Goal: Navigation & Orientation: Find specific page/section

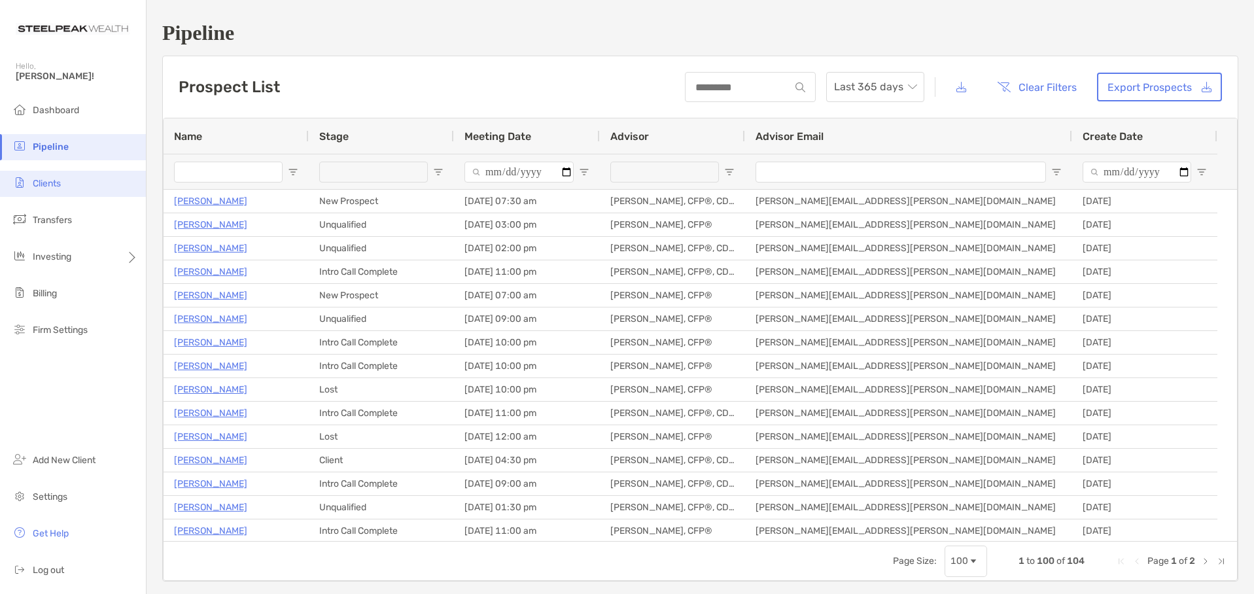
click at [46, 188] on span "Clients" at bounding box center [47, 183] width 28 height 11
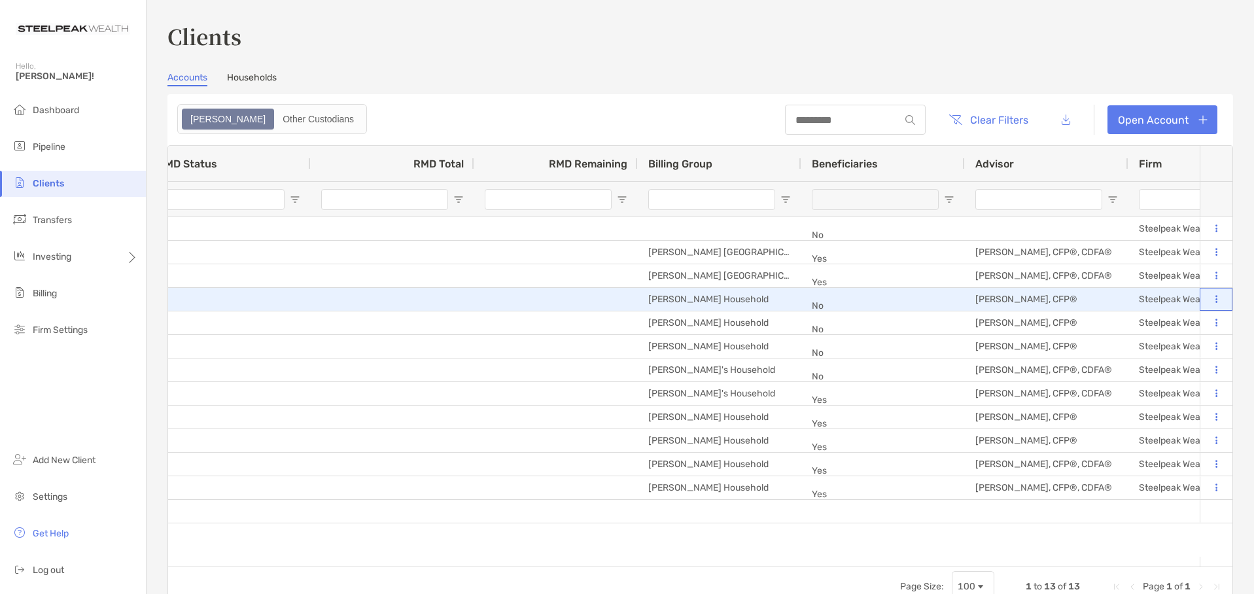
click at [1216, 298] on icon at bounding box center [1217, 299] width 2 height 9
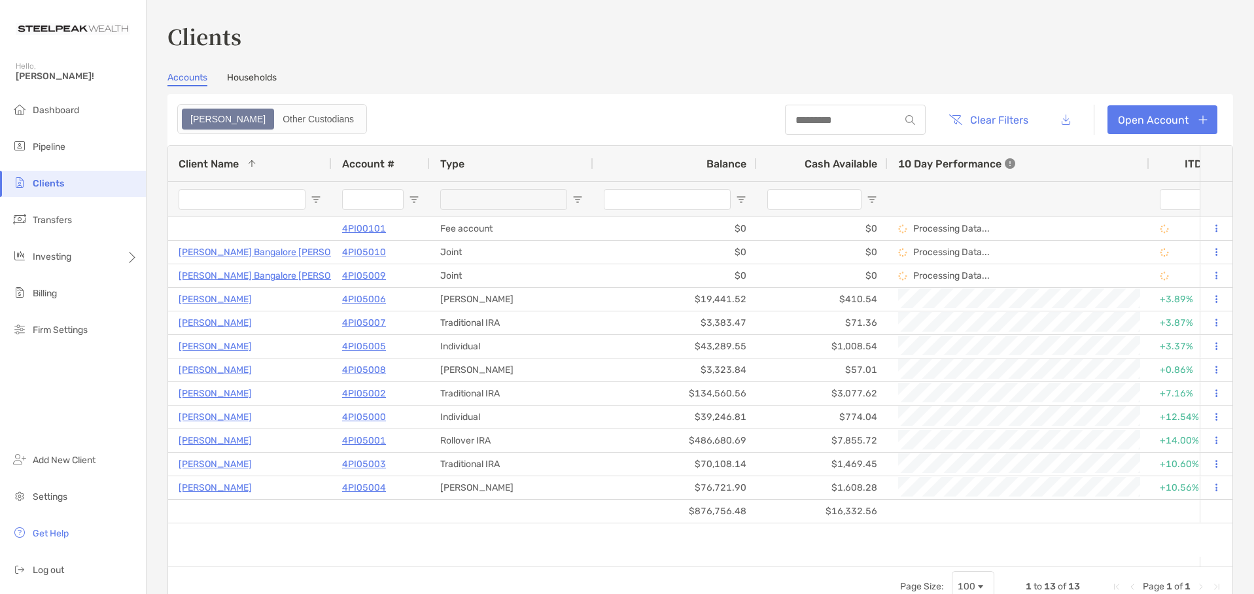
click at [561, 31] on h3 "Clients" at bounding box center [700, 36] width 1066 height 30
click at [255, 80] on link "Households" at bounding box center [252, 79] width 50 height 14
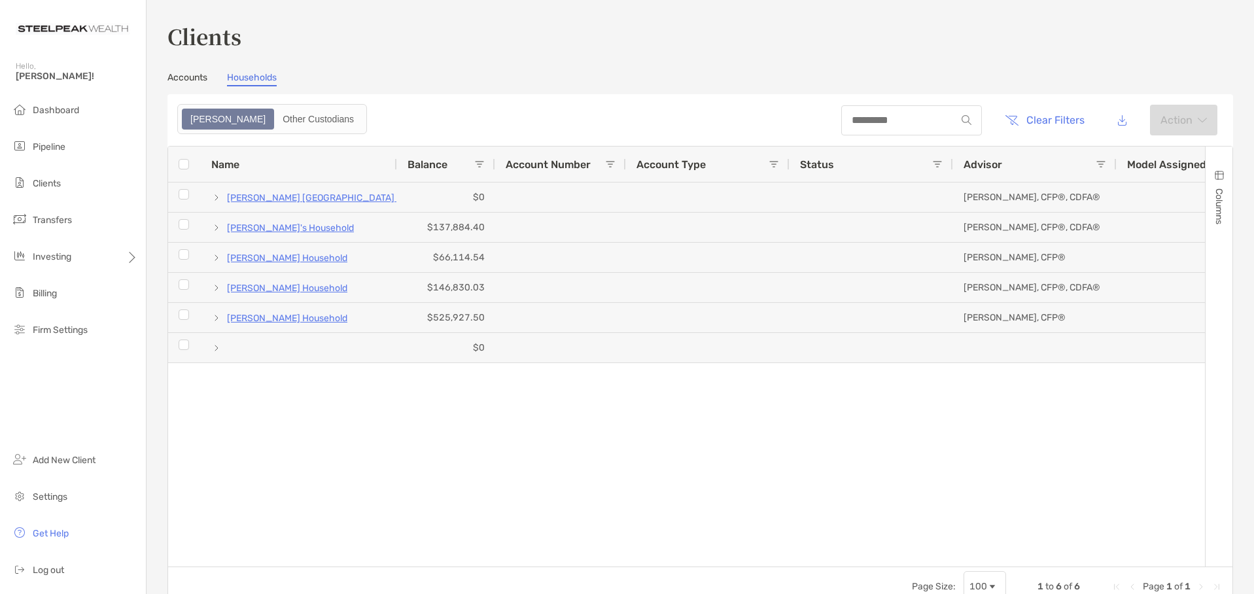
click at [190, 79] on link "Accounts" at bounding box center [187, 79] width 40 height 14
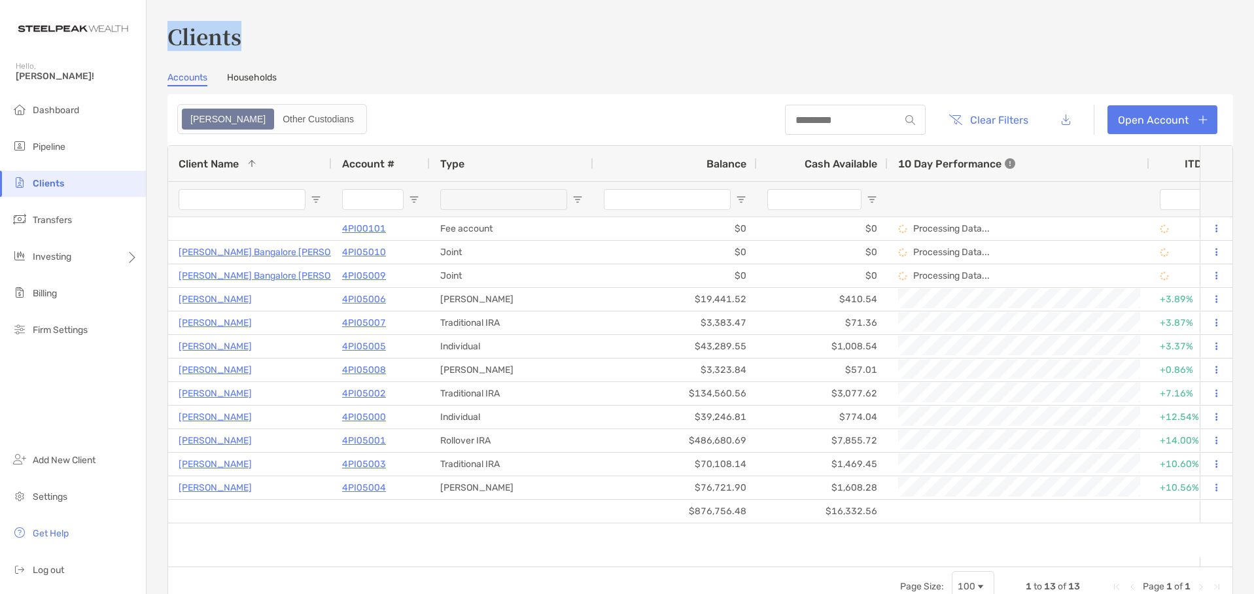
drag, startPoint x: 251, startPoint y: 39, endPoint x: 173, endPoint y: 35, distance: 78.6
click at [173, 35] on h3 "Clients" at bounding box center [700, 36] width 1066 height 30
click at [388, 26] on h3 "Clients" at bounding box center [700, 36] width 1066 height 30
